Goal: Transaction & Acquisition: Subscribe to service/newsletter

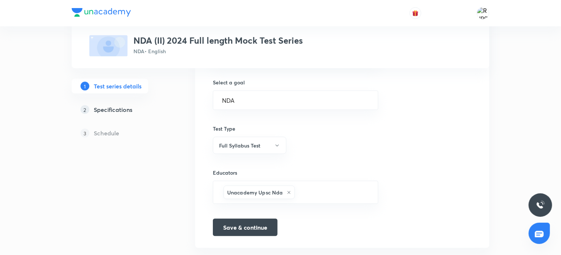
click at [114, 12] on img at bounding box center [101, 12] width 59 height 9
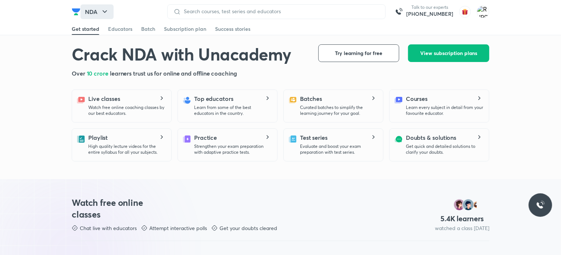
click at [108, 9] on icon "button" at bounding box center [104, 11] width 9 height 9
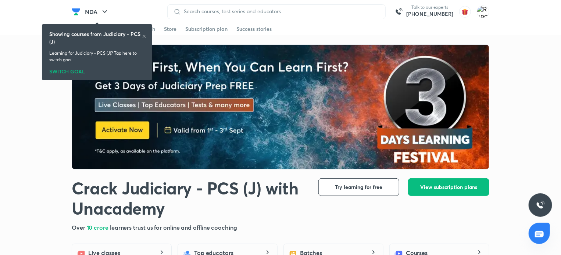
click at [144, 36] on icon at bounding box center [144, 36] width 4 height 4
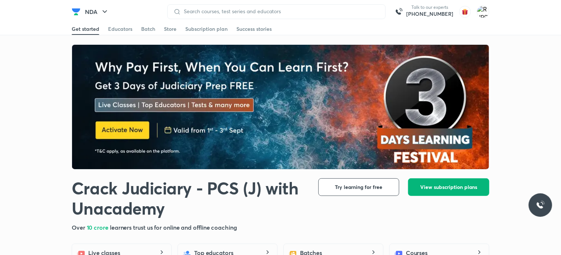
click at [440, 187] on span "View subscription plans" at bounding box center [448, 187] width 57 height 7
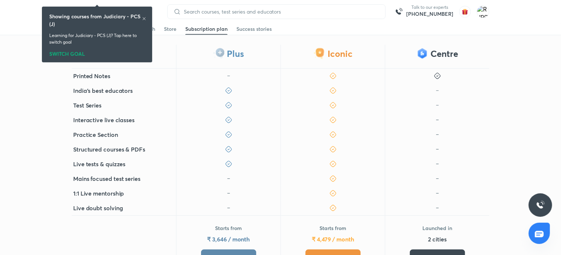
scroll to position [161, 0]
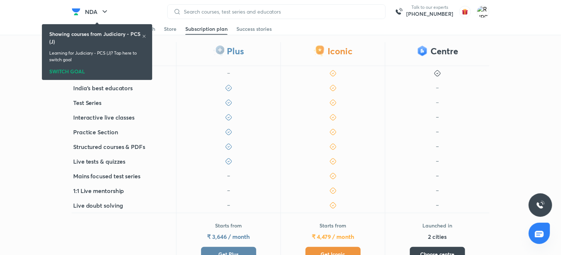
click at [229, 247] on button "Get Plus" at bounding box center [228, 254] width 55 height 15
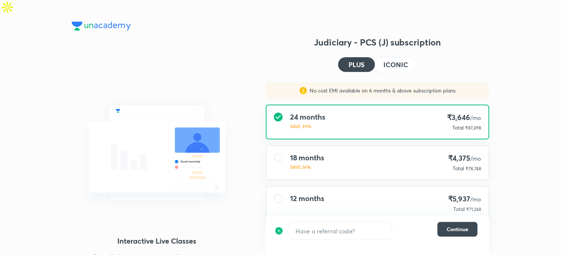
scroll to position [8, 0]
